Goal: Information Seeking & Learning: Learn about a topic

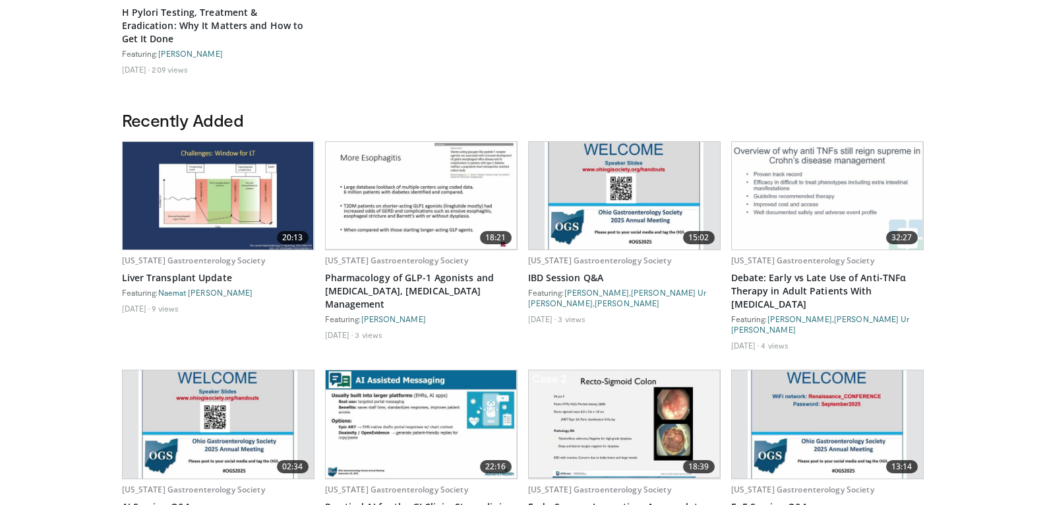
scroll to position [594, 0]
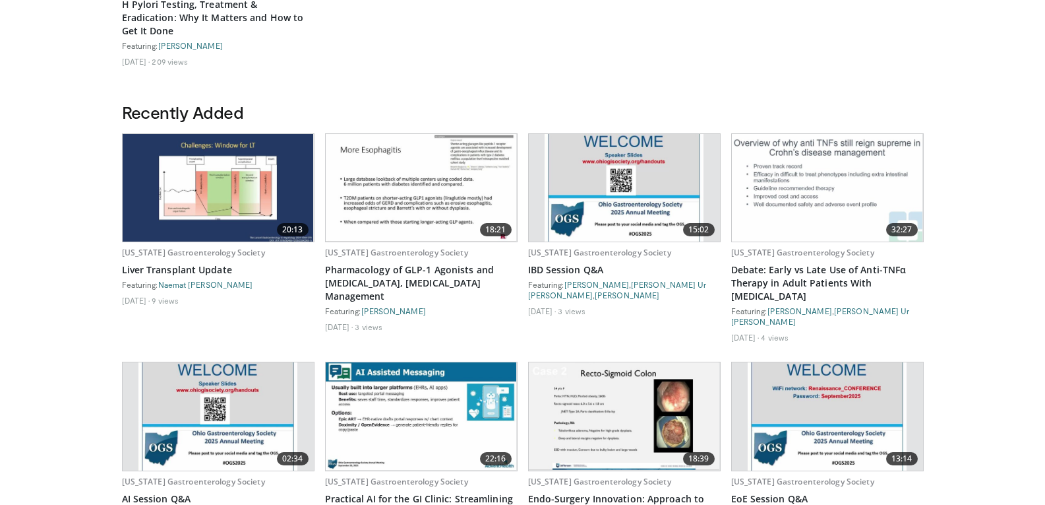
click at [395, 181] on img at bounding box center [421, 188] width 191 height 108
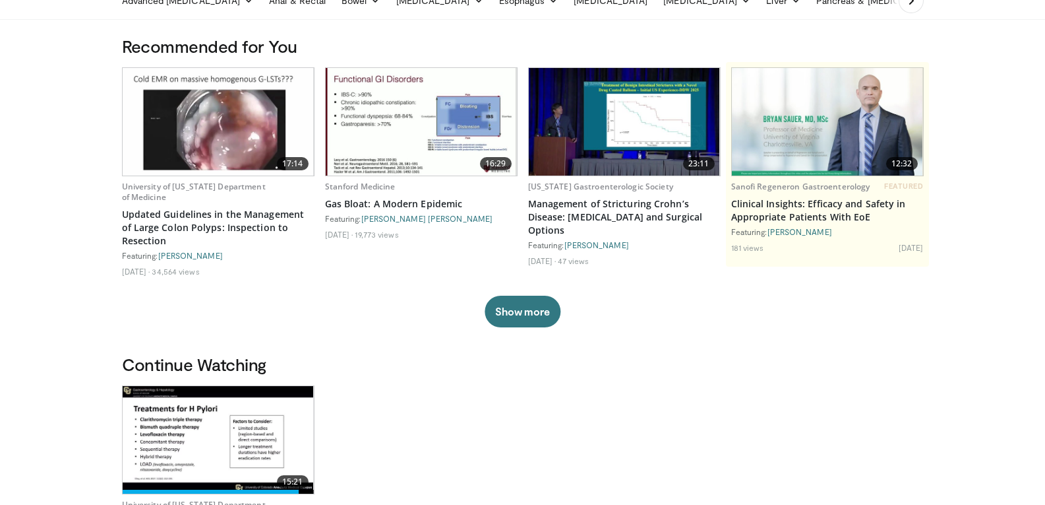
scroll to position [0, 0]
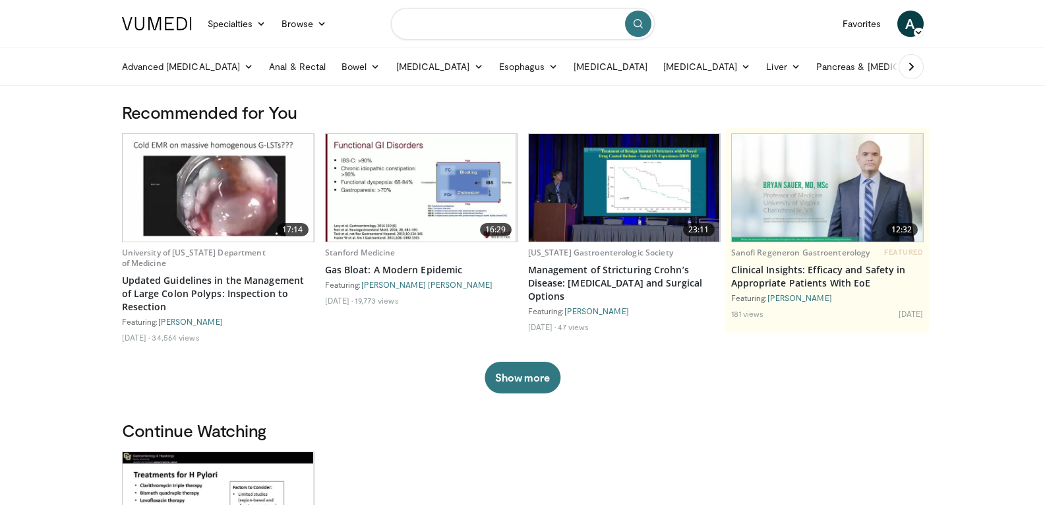
click at [450, 29] on input "Search topics, interventions" at bounding box center [523, 24] width 264 height 32
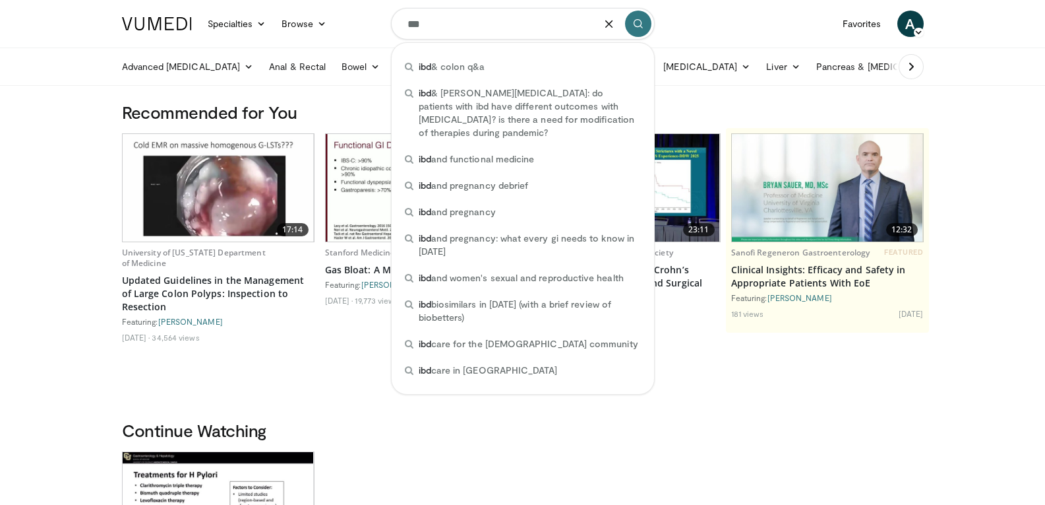
type input "***"
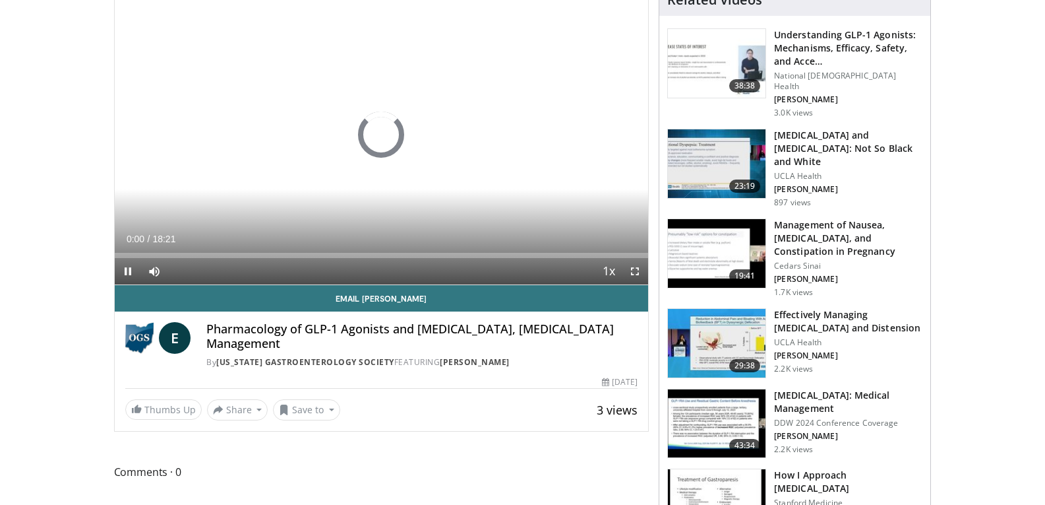
scroll to position [132, 0]
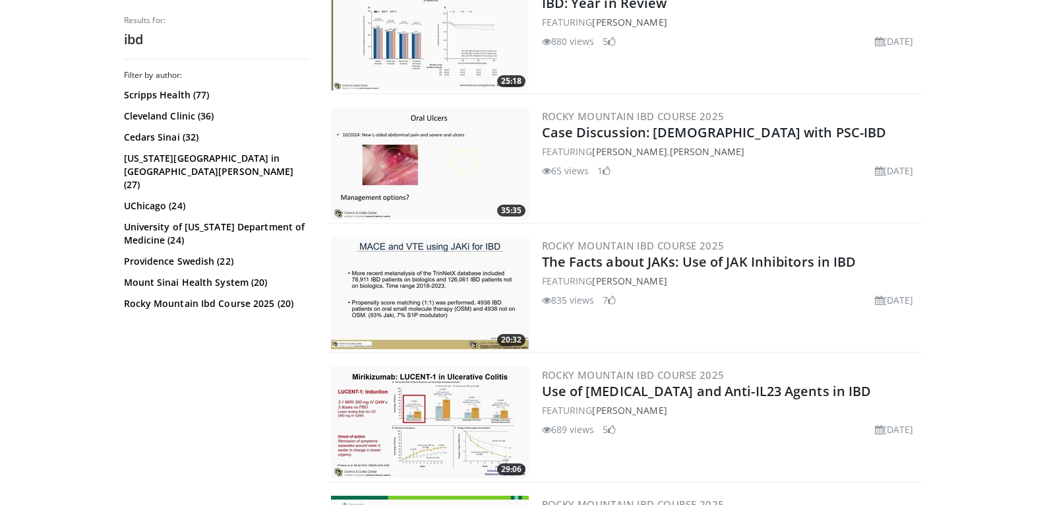
scroll to position [330, 0]
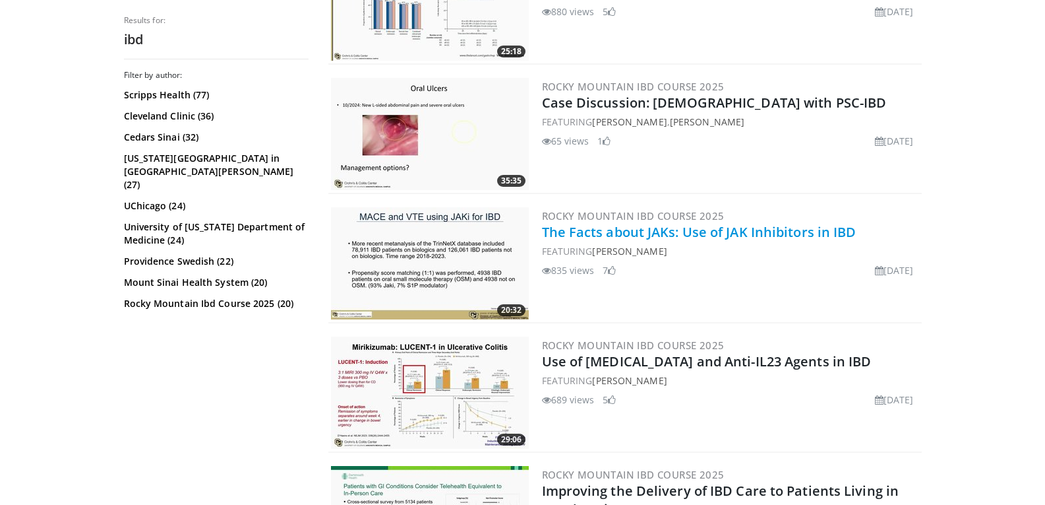
click at [642, 231] on link "The Facts about JAKs: Use of JAK Inhibitors in IBD" at bounding box center [699, 232] width 315 height 18
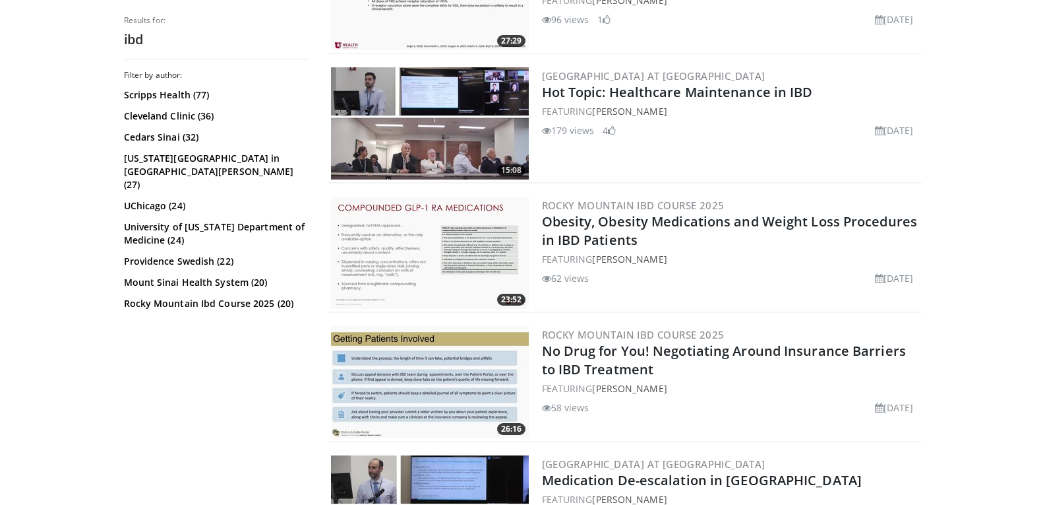
scroll to position [989, 0]
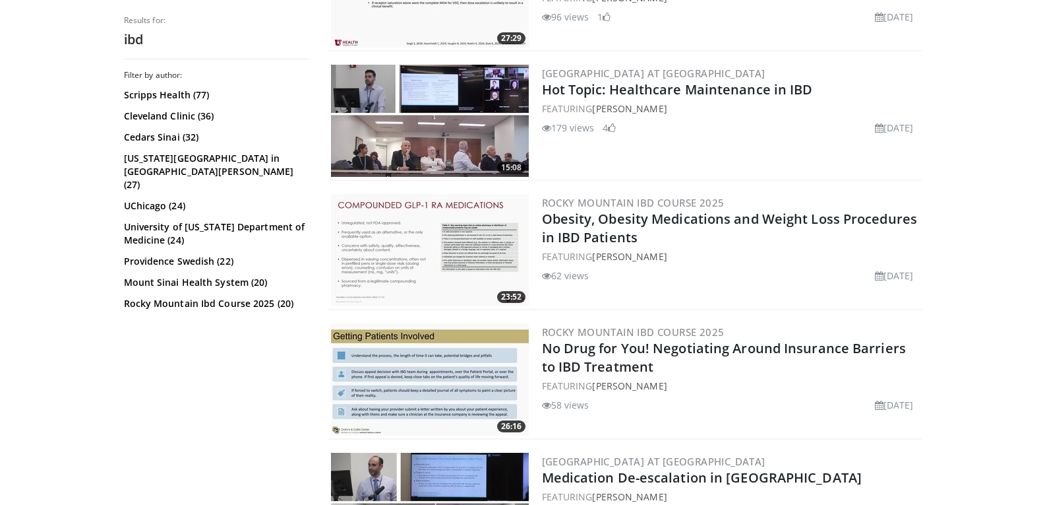
click at [385, 253] on img at bounding box center [430, 250] width 198 height 112
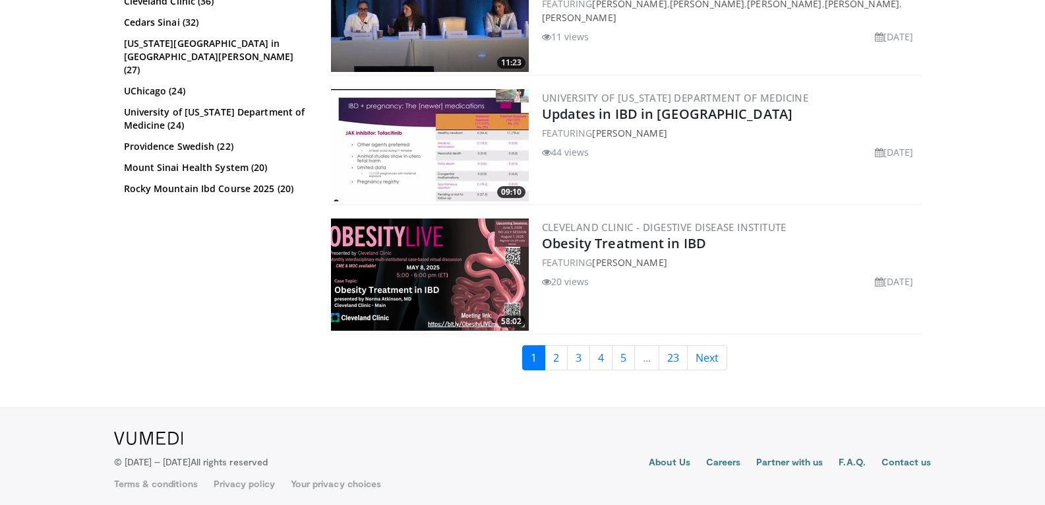
scroll to position [3034, 0]
click at [557, 359] on link "2" at bounding box center [556, 356] width 23 height 25
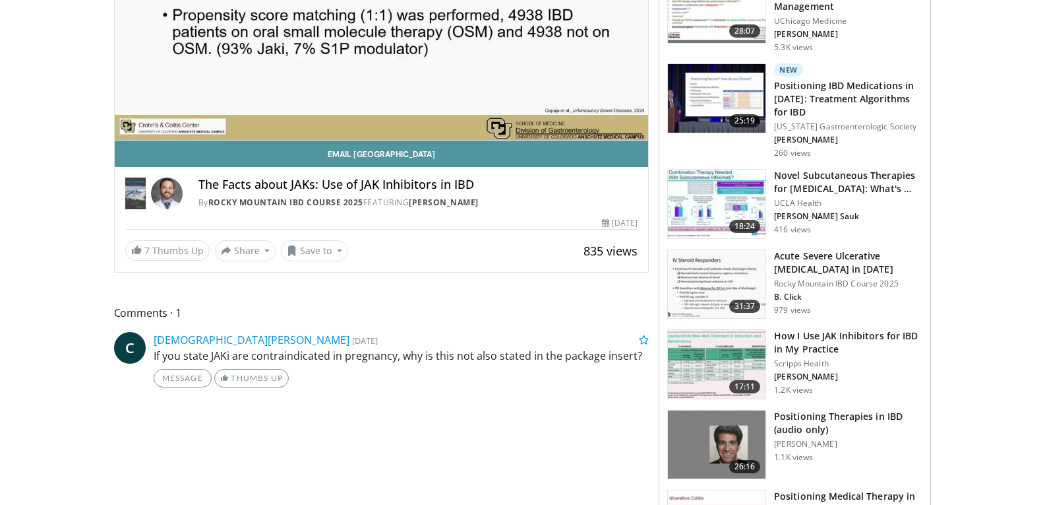
scroll to position [330, 0]
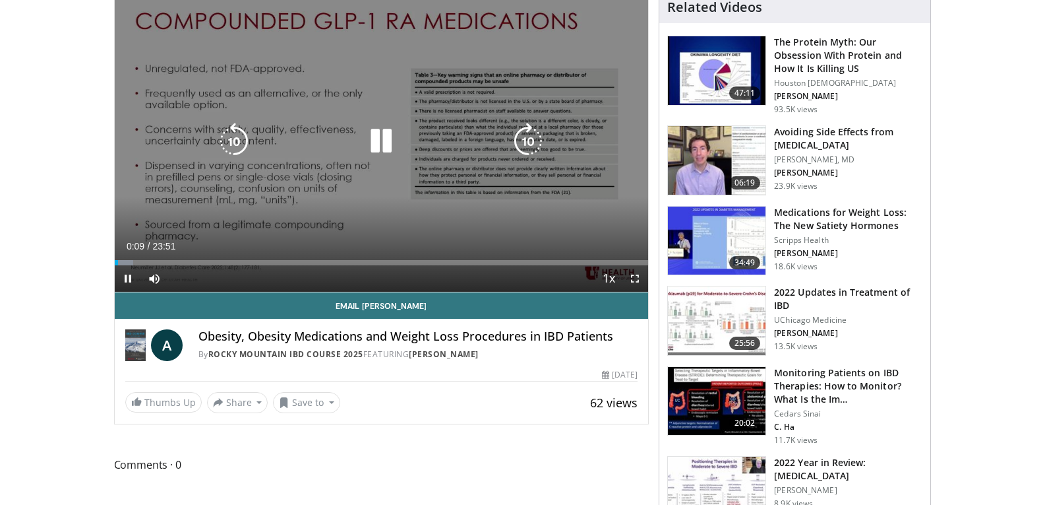
scroll to position [132, 0]
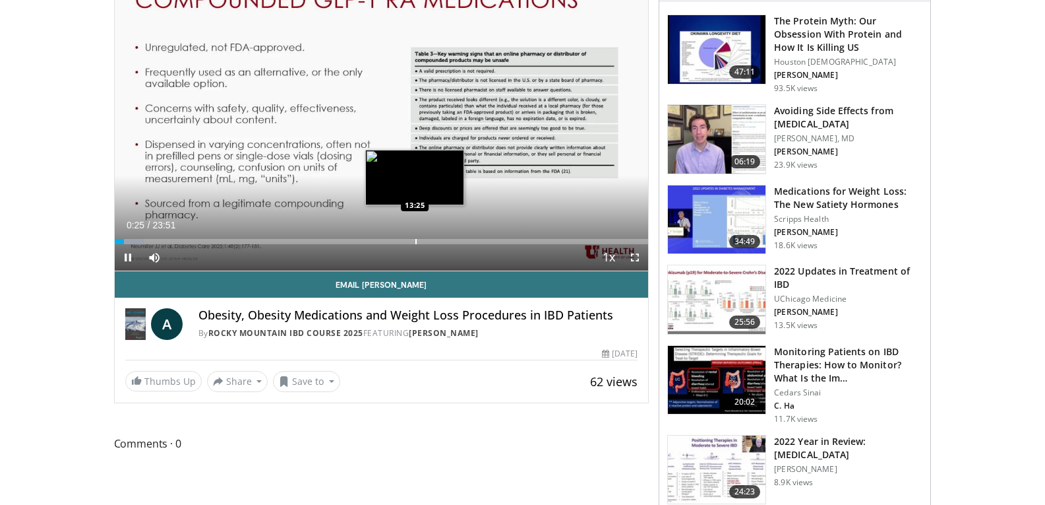
click at [415, 232] on div "Loaded : 5.54% 00:25 13:25" at bounding box center [382, 238] width 534 height 13
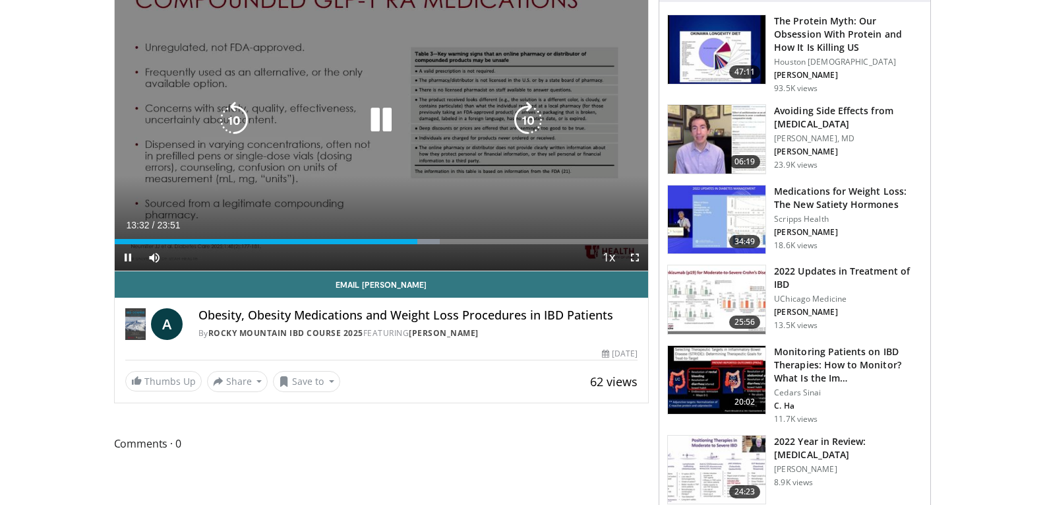
drag, startPoint x: 382, startPoint y: 121, endPoint x: 375, endPoint y: 143, distance: 23.4
click at [382, 121] on icon "Video Player" at bounding box center [381, 120] width 37 height 37
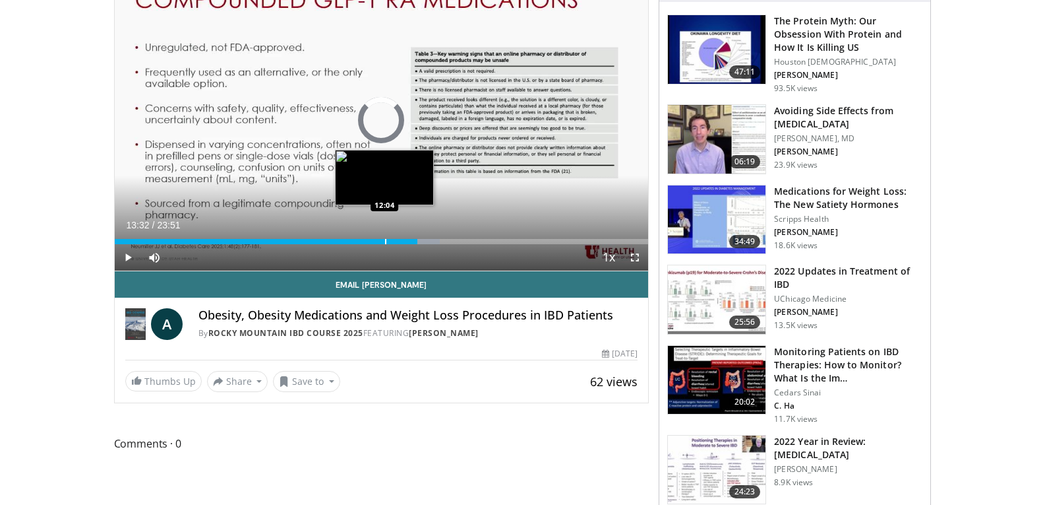
click at [385, 239] on div "Progress Bar" at bounding box center [385, 241] width 1 height 5
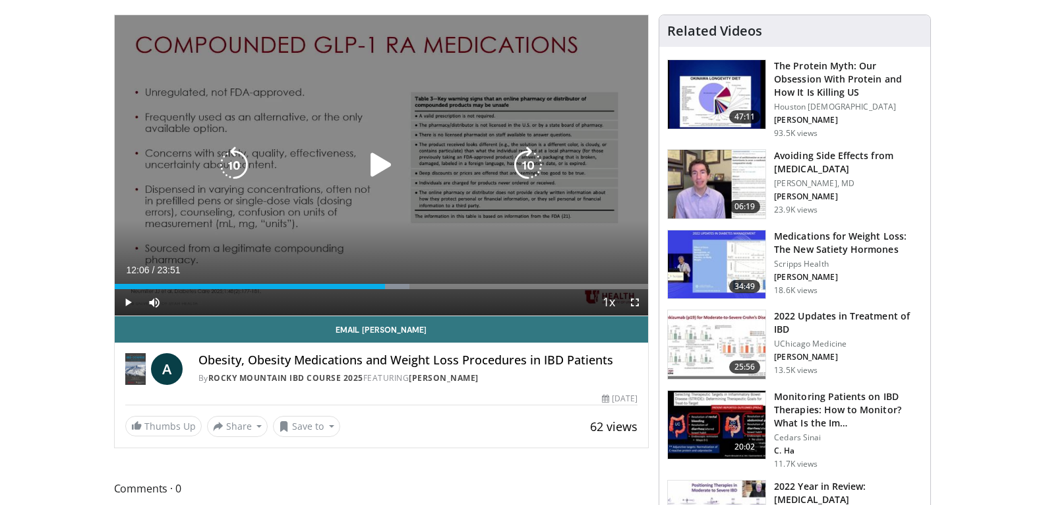
scroll to position [66, 0]
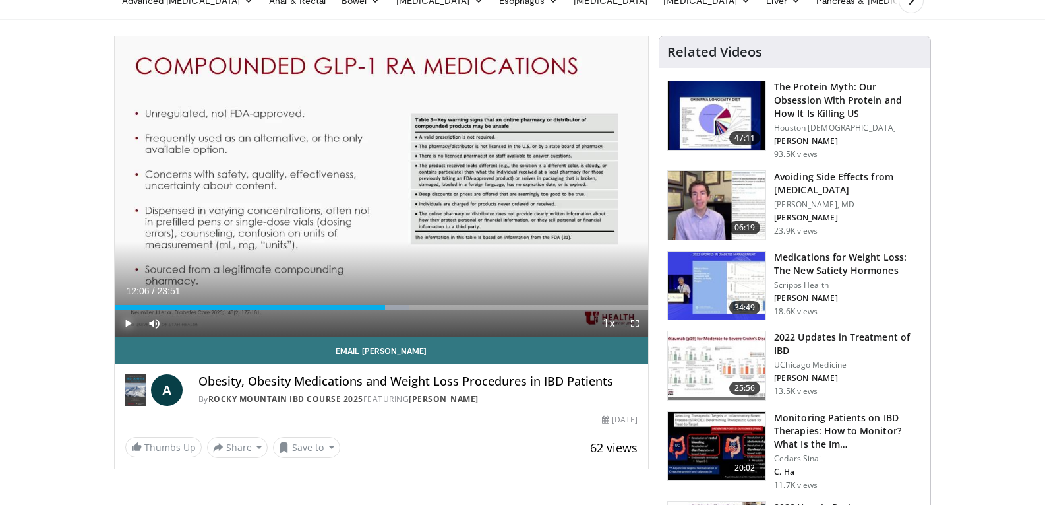
click at [133, 319] on span "Video Player" at bounding box center [128, 323] width 26 height 26
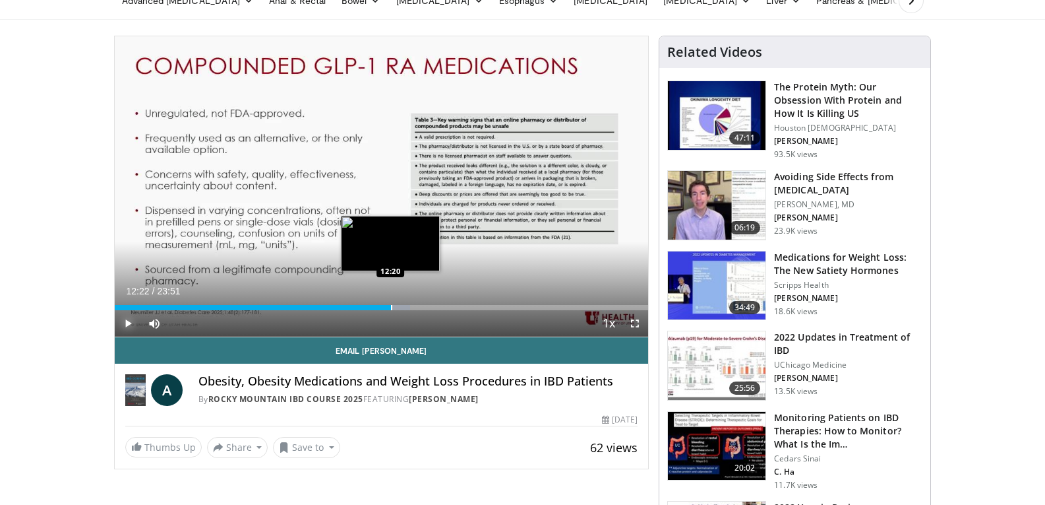
click at [391, 306] on div "Progress Bar" at bounding box center [391, 307] width 1 height 5
click at [384, 307] on div "Progress Bar" at bounding box center [384, 307] width 1 height 5
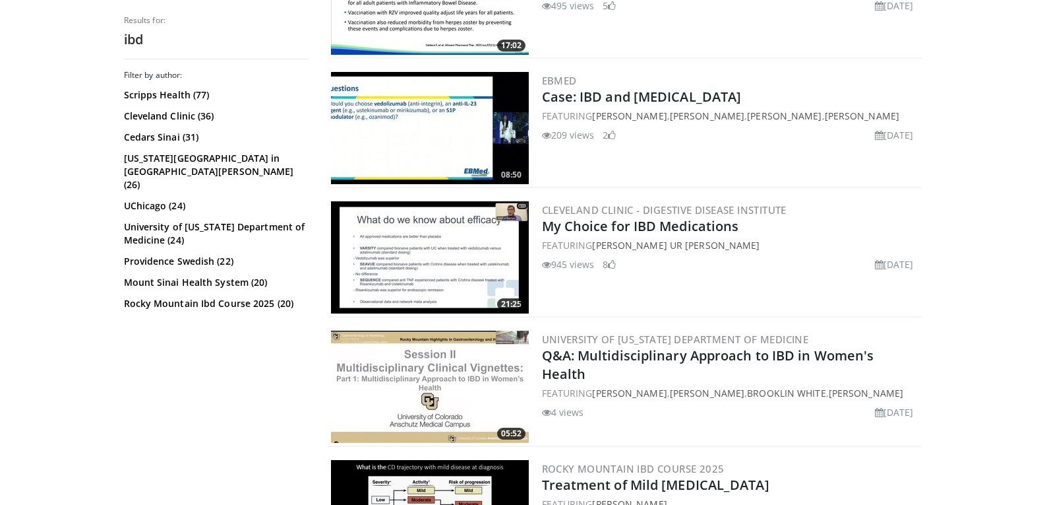
scroll to position [1121, 0]
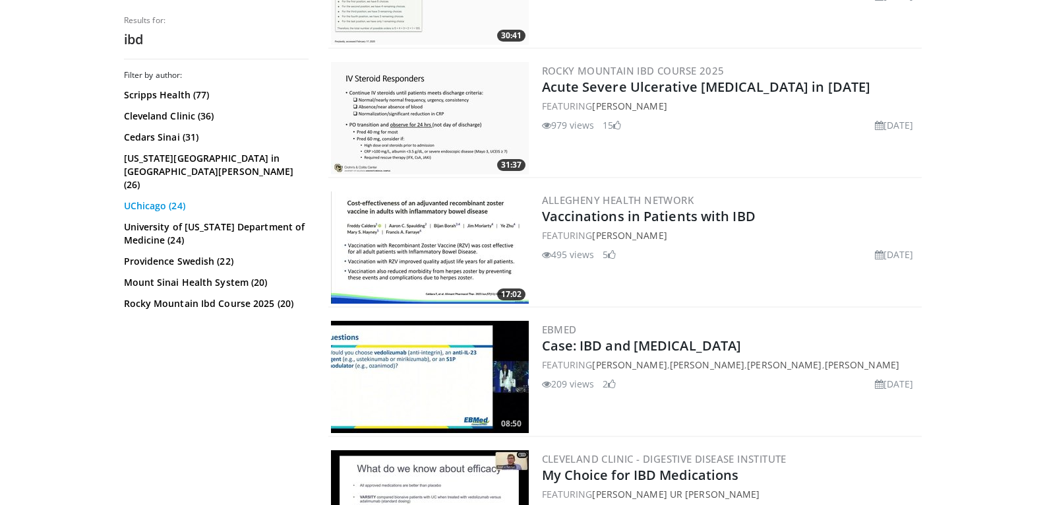
click at [144, 199] on link "UChicago (24)" at bounding box center [214, 205] width 181 height 13
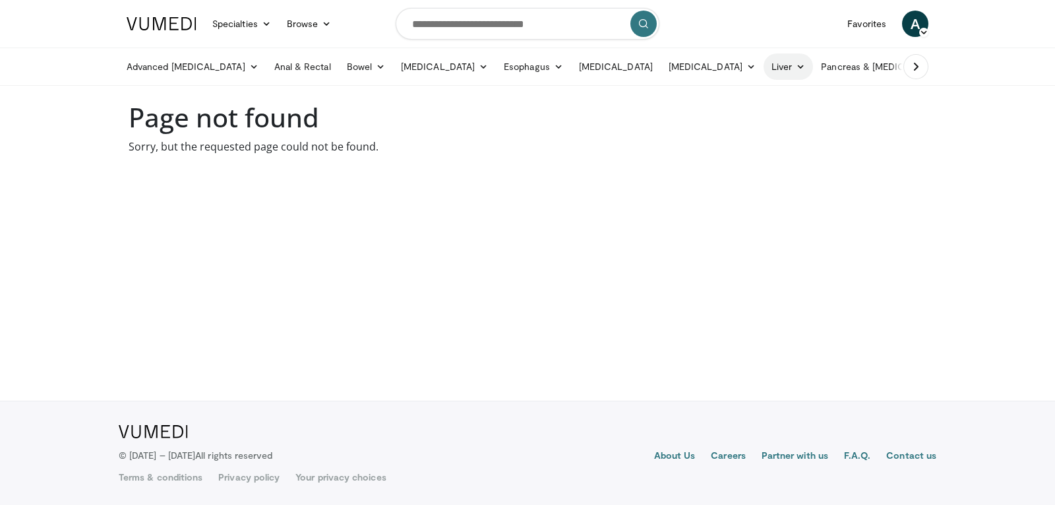
click at [764, 69] on link "Liver" at bounding box center [788, 66] width 49 height 26
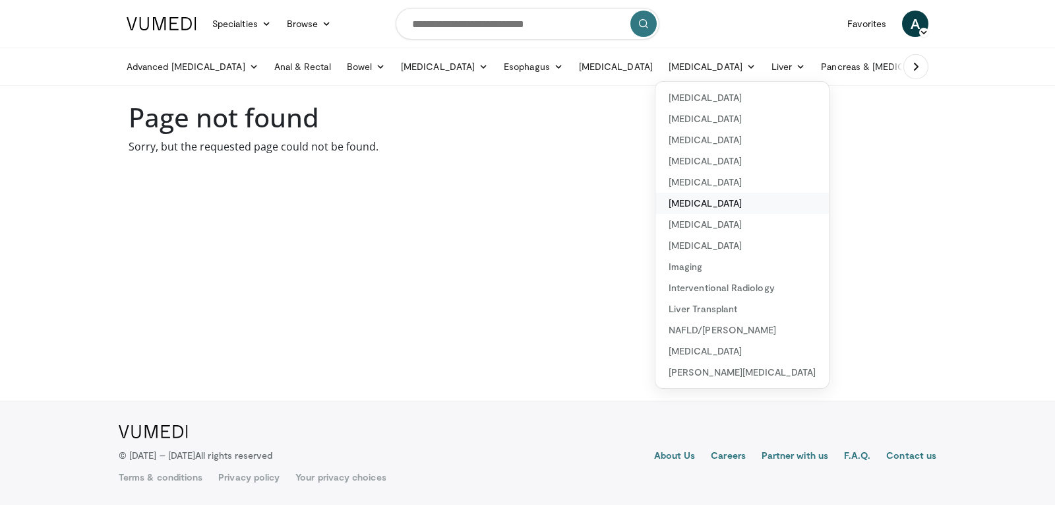
click at [656, 201] on link "[MEDICAL_DATA]" at bounding box center [742, 203] width 173 height 21
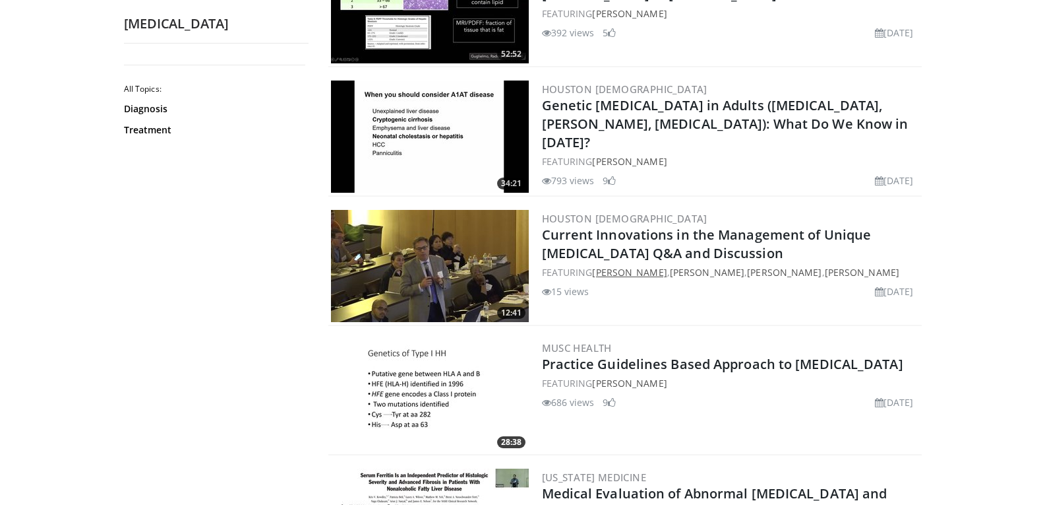
scroll to position [132, 0]
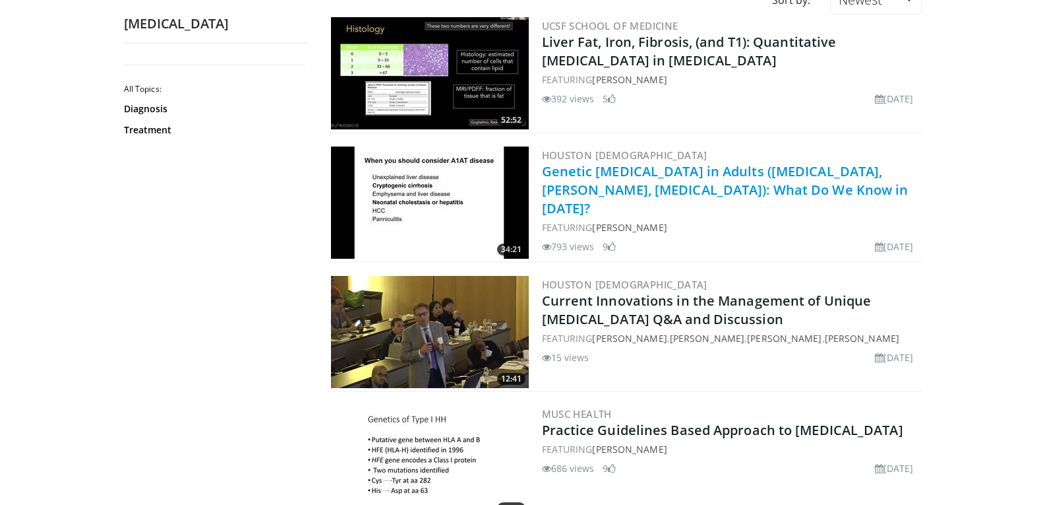
click at [628, 199] on link "Genetic [MEDICAL_DATA] in Adults ([MEDICAL_DATA], [PERSON_NAME], [MEDICAL_DATA]…" at bounding box center [725, 189] width 367 height 55
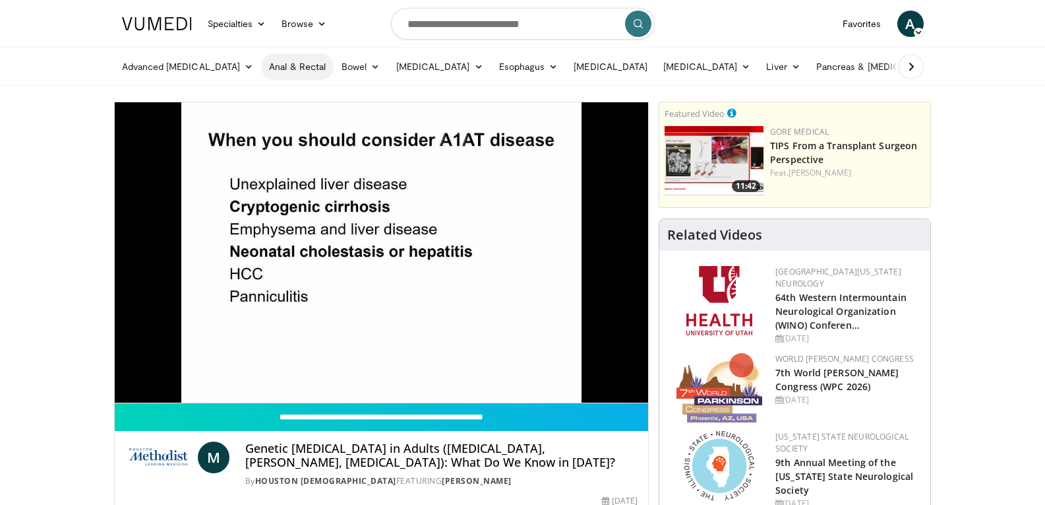
click at [261, 67] on link "Anal & Rectal" at bounding box center [297, 66] width 73 height 26
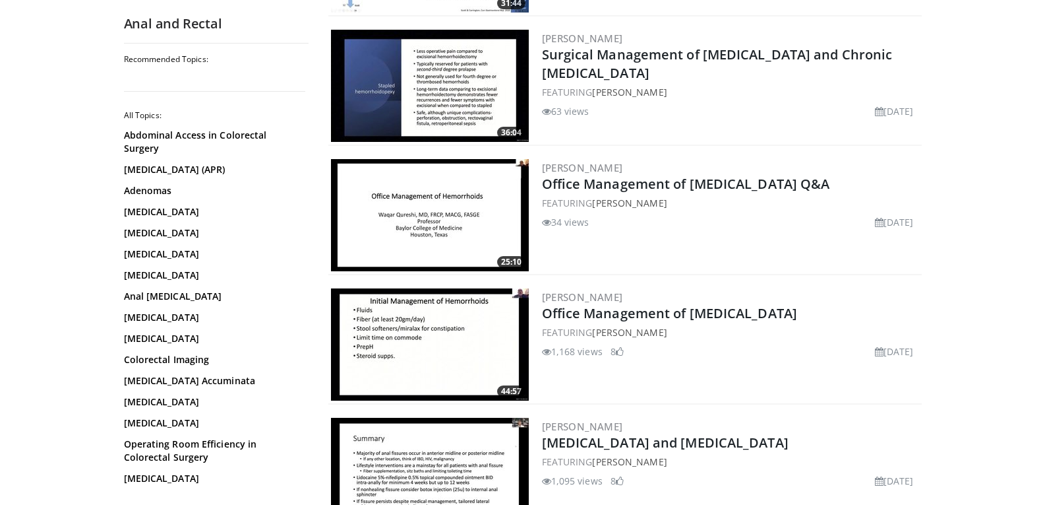
scroll to position [2440, 0]
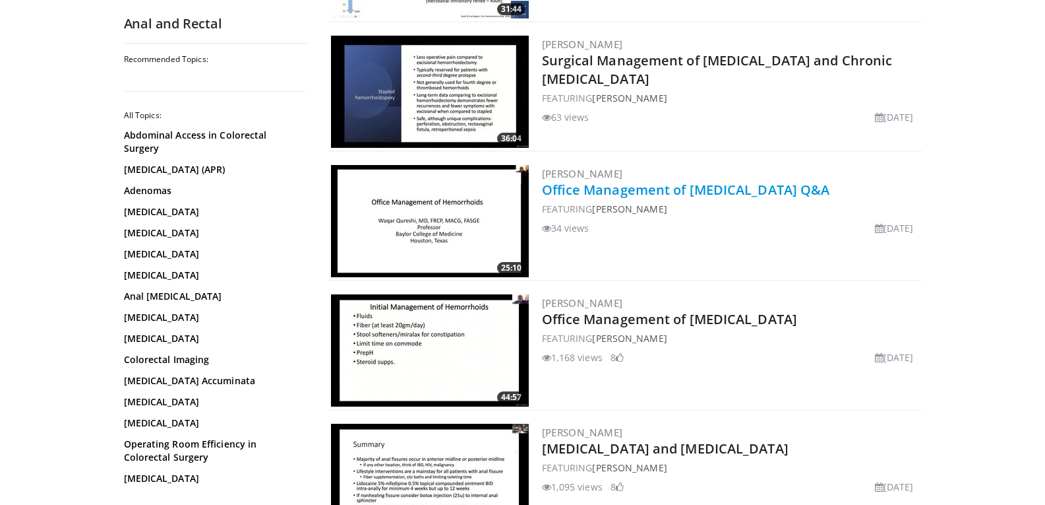
click at [585, 191] on link "Office Management of [MEDICAL_DATA] Q&A" at bounding box center [686, 190] width 288 height 18
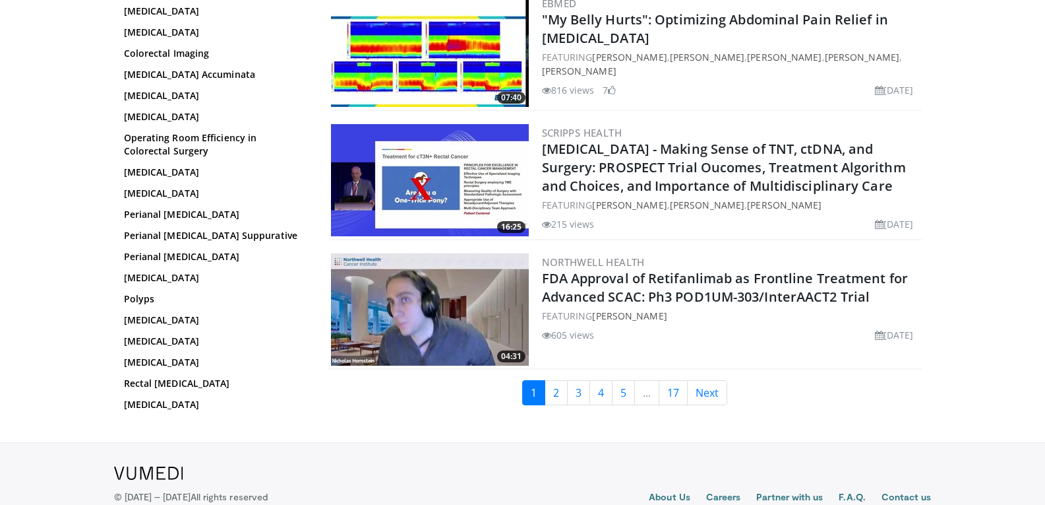
scroll to position [3034, 0]
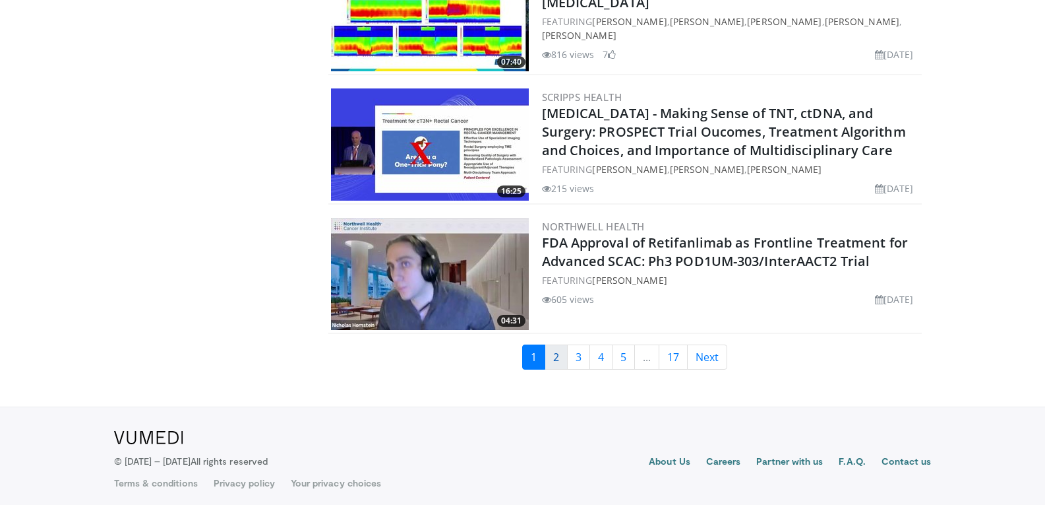
click at [557, 351] on link "2" at bounding box center [556, 356] width 23 height 25
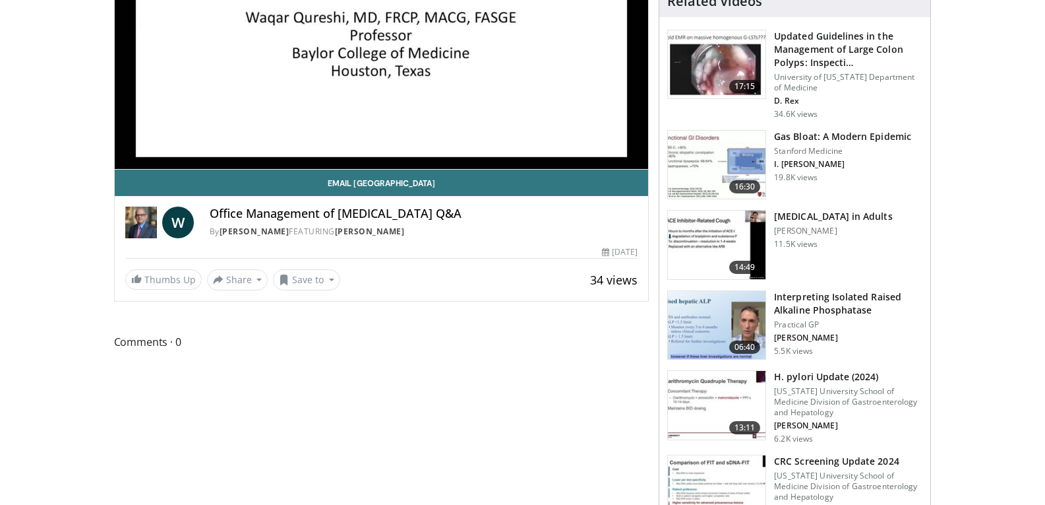
scroll to position [330, 0]
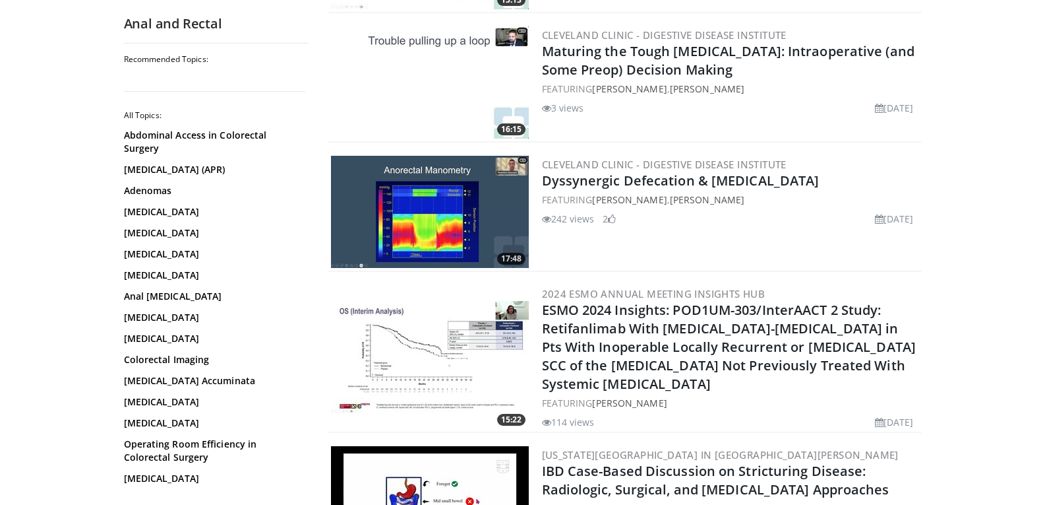
scroll to position [1715, 0]
